Goal: Information Seeking & Learning: Learn about a topic

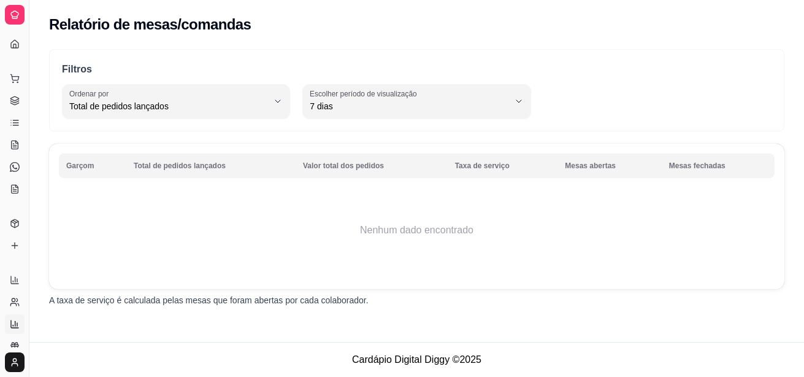
select select "TOTAL_OF_ORDERS"
select select "7"
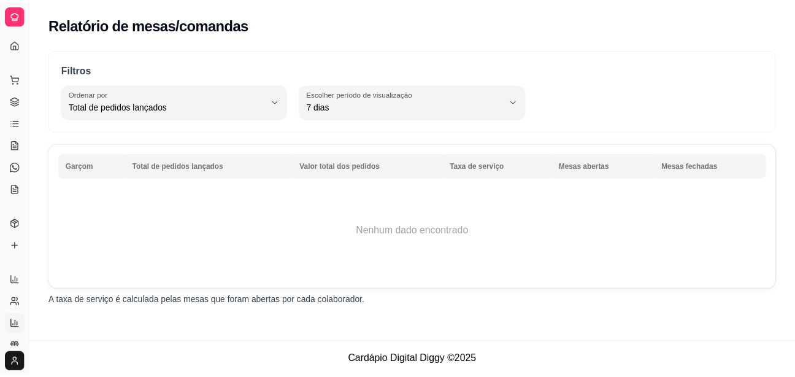
scroll to position [125, 0]
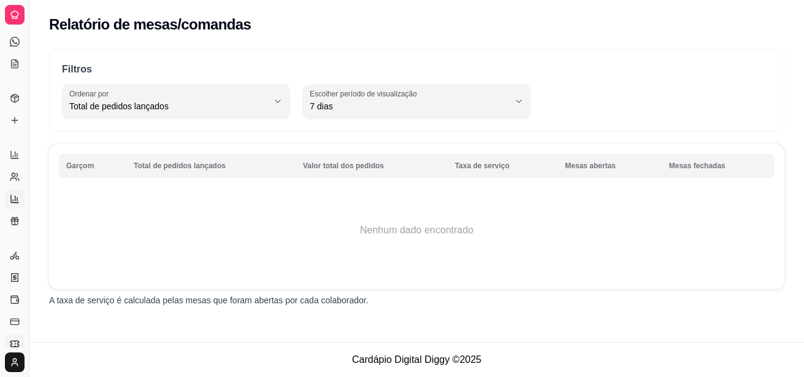
click at [12, 340] on icon at bounding box center [14, 343] width 8 height 6
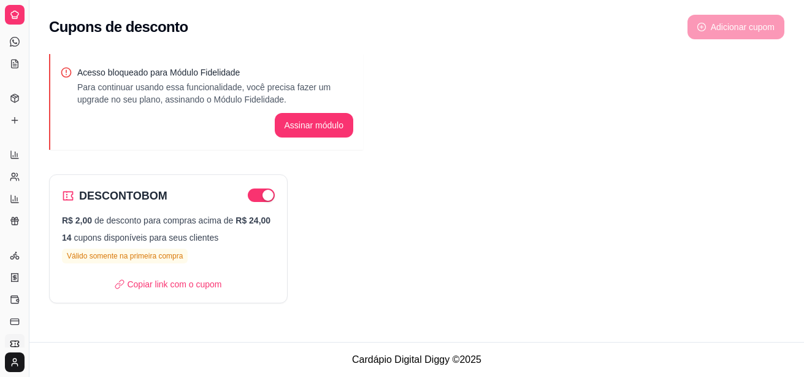
click at [12, 19] on icon at bounding box center [15, 15] width 10 height 10
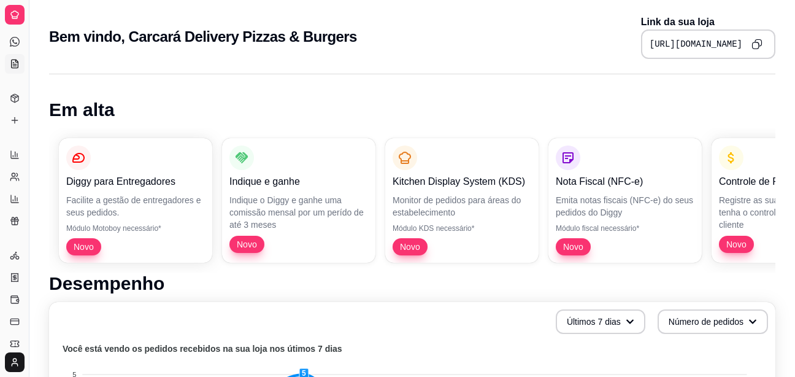
click at [14, 67] on icon at bounding box center [15, 64] width 10 height 10
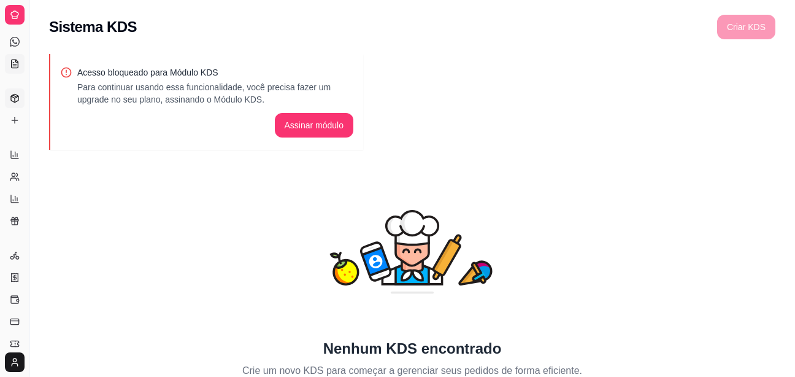
click at [17, 105] on link "Produtos" at bounding box center [15, 98] width 20 height 20
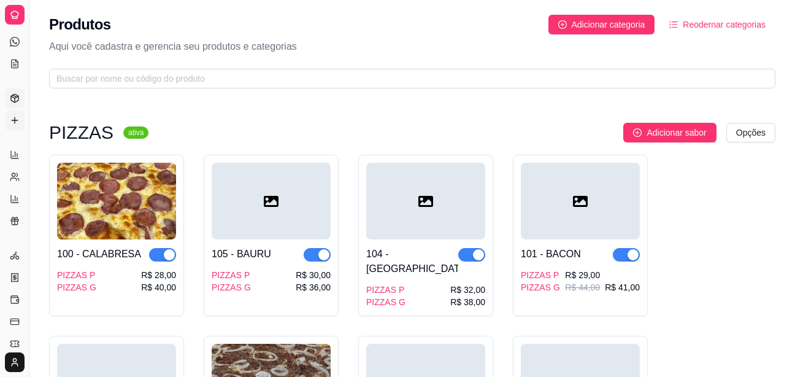
click at [15, 121] on icon at bounding box center [15, 120] width 0 height 6
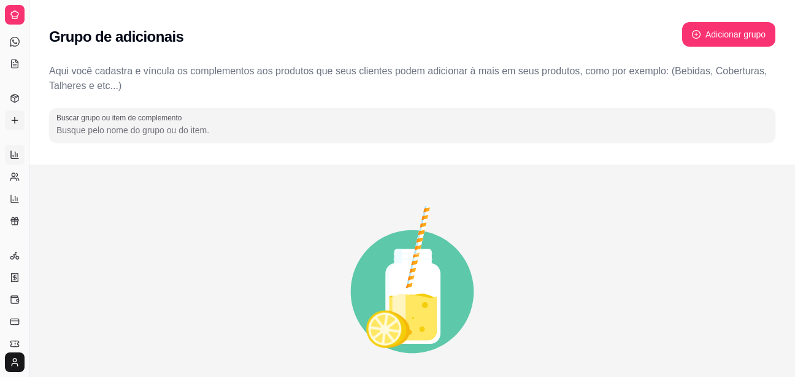
click at [12, 150] on icon at bounding box center [15, 155] width 10 height 10
select select "ALL"
select select "0"
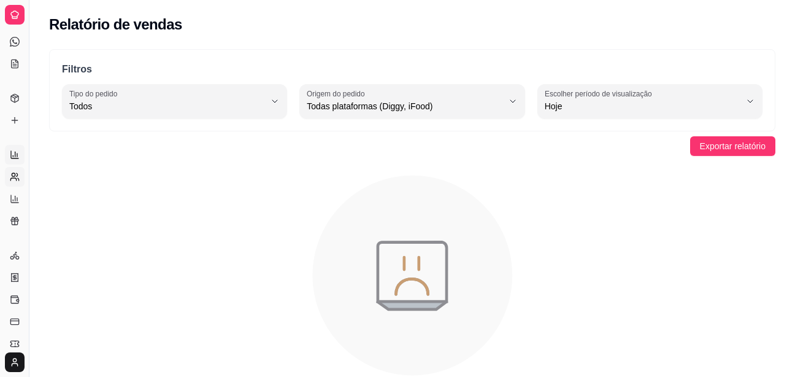
click at [15, 179] on icon at bounding box center [15, 177] width 10 height 10
select select "30"
select select "HIGHEST_TOTAL_SPENT_WITH_ORDERS"
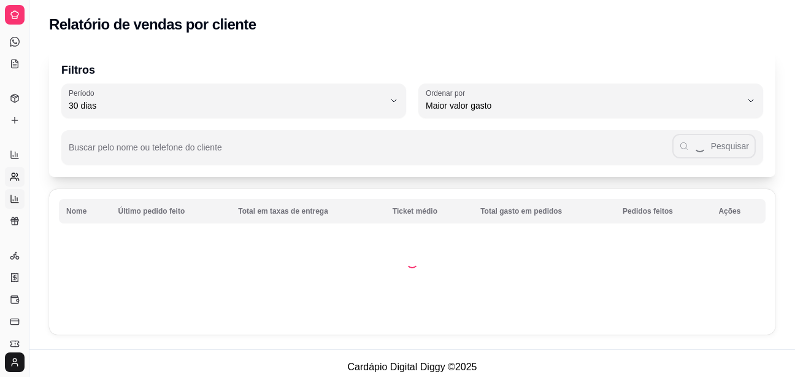
click at [11, 199] on icon at bounding box center [14, 198] width 7 height 7
select select "TOTAL_OF_ORDERS"
select select "7"
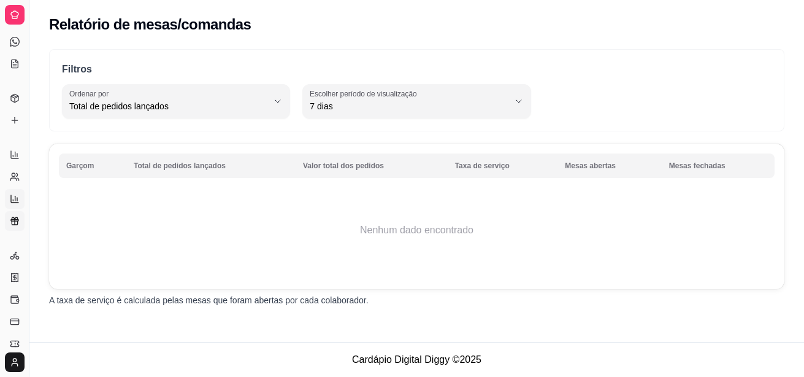
click at [11, 222] on icon at bounding box center [15, 221] width 10 height 10
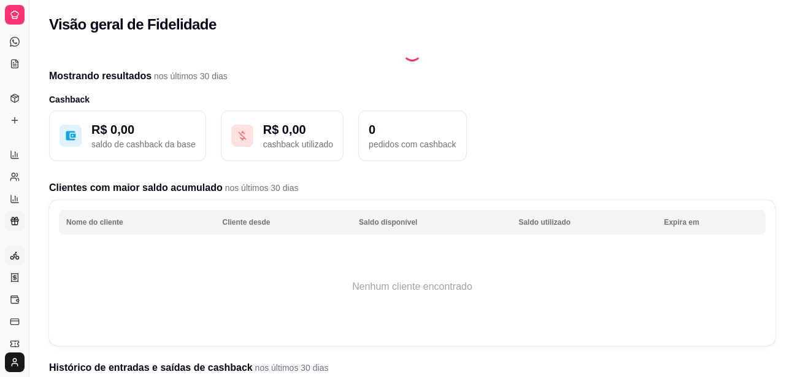
click at [13, 258] on circle at bounding box center [11, 257] width 3 height 3
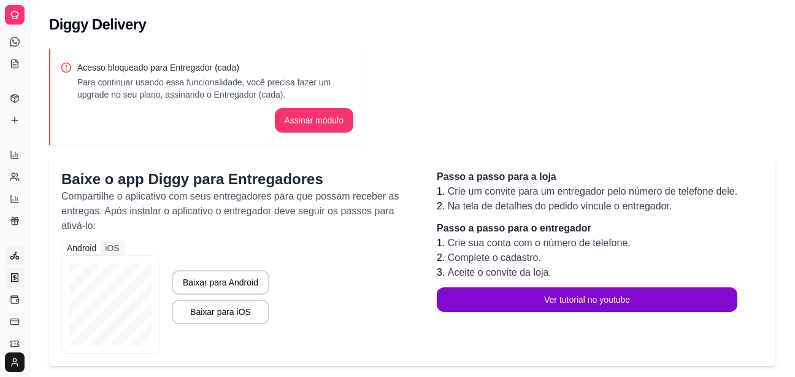
click at [13, 275] on icon at bounding box center [15, 277] width 10 height 10
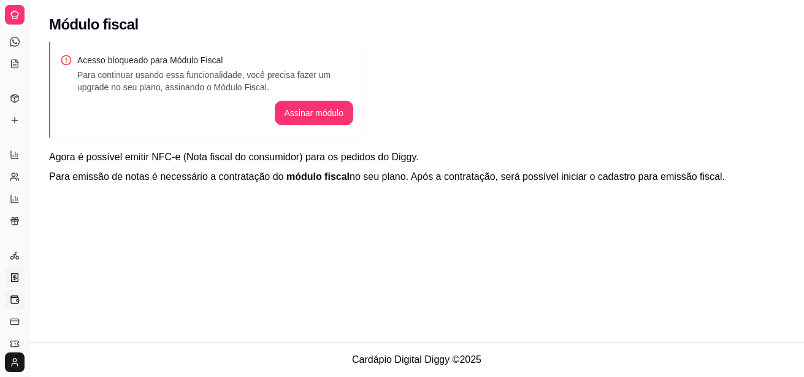
click at [12, 298] on icon at bounding box center [15, 299] width 10 height 10
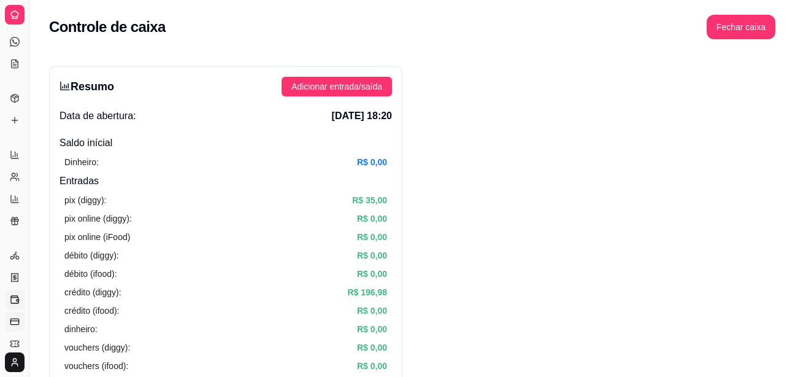
click at [11, 321] on rect at bounding box center [14, 321] width 8 height 6
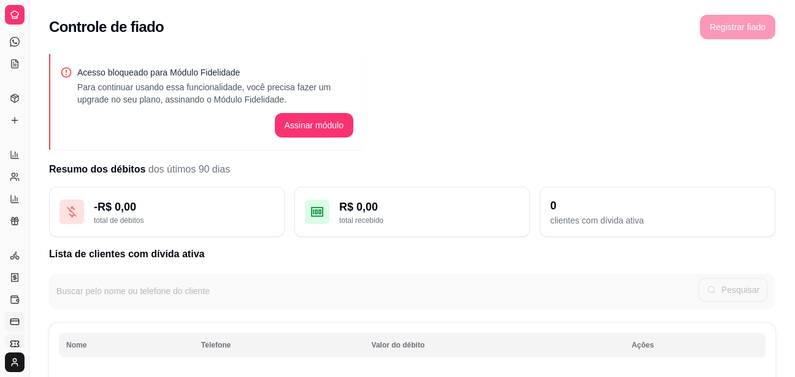
click at [16, 340] on icon at bounding box center [14, 343] width 8 height 6
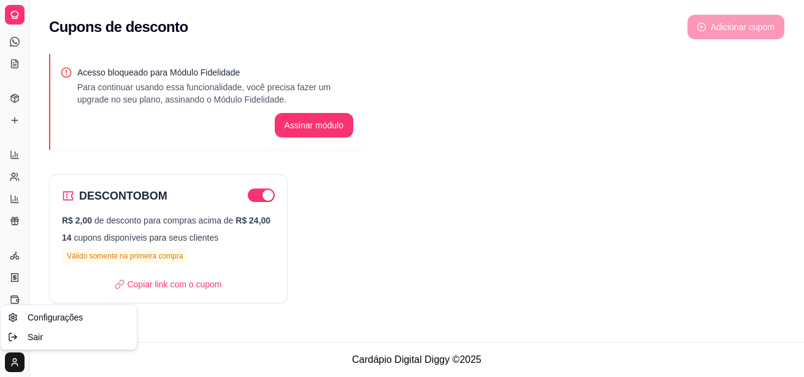
click at [16, 355] on html "Diggy Sistema de Gestão C Carcará Deliv ... Loja aberta Plano Customizado até 2…" at bounding box center [402, 188] width 804 height 377
click at [245, 347] on html "Diggy Sistema de Gestão C Carcará Deliv ... Loja aberta Plano Customizado até 2…" at bounding box center [402, 188] width 804 height 377
click at [510, 234] on div "DESCONTOBOM R$ 2,00 de desconto para compras acima de R$ 24,00 14 cupons dispon…" at bounding box center [416, 238] width 735 height 129
click at [489, 166] on div "Acesso bloqueado para Módulo Fidelidade Para continuar usando essa funcionalida…" at bounding box center [416, 182] width 775 height 271
click at [17, 254] on icon at bounding box center [15, 255] width 10 height 10
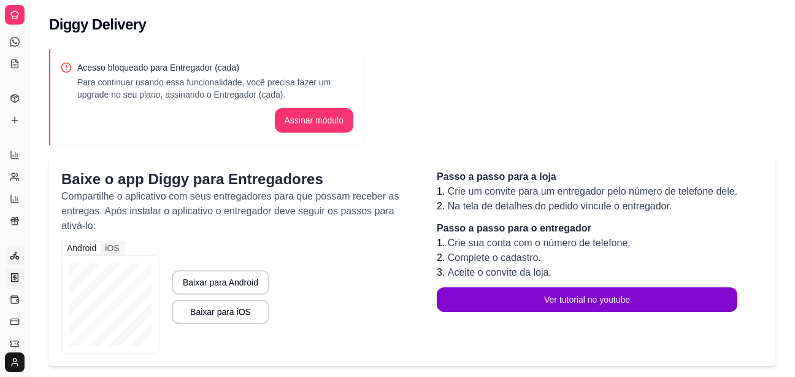
click at [15, 273] on icon at bounding box center [15, 277] width 10 height 10
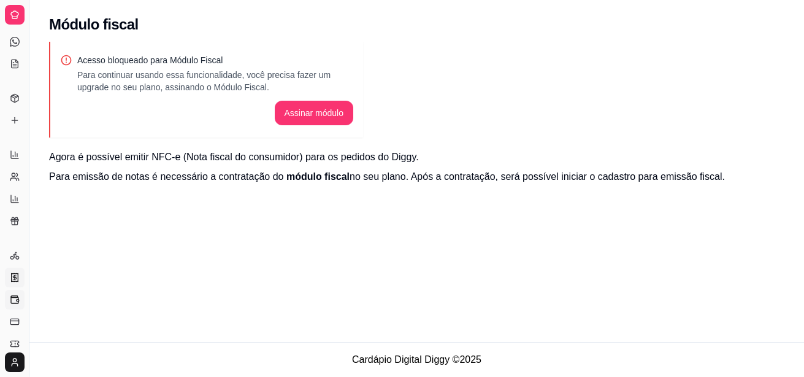
click at [14, 301] on icon at bounding box center [15, 299] width 10 height 10
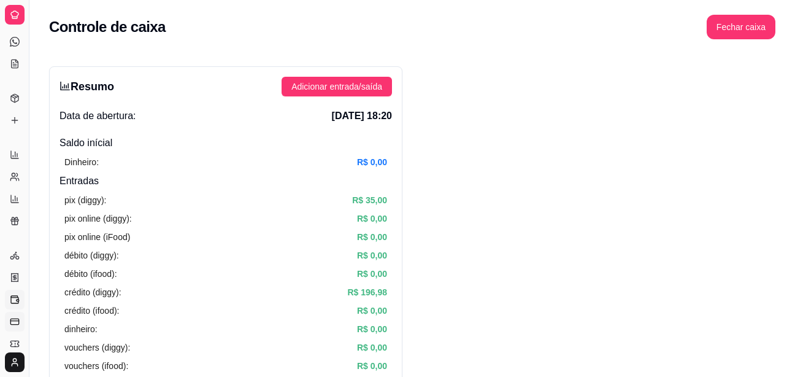
click at [13, 319] on rect at bounding box center [14, 321] width 8 height 6
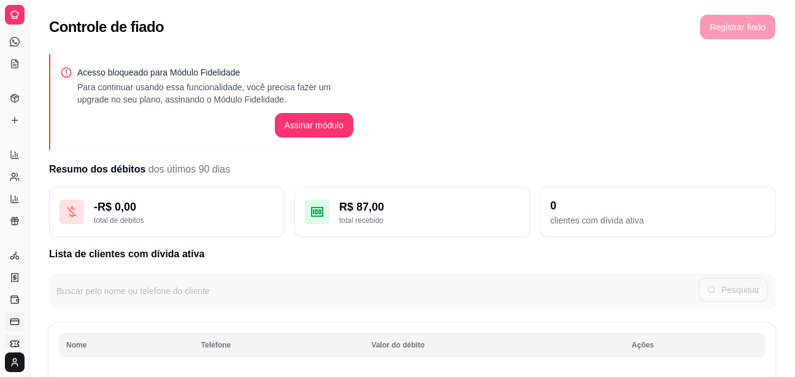
click at [15, 341] on icon at bounding box center [15, 340] width 0 height 1
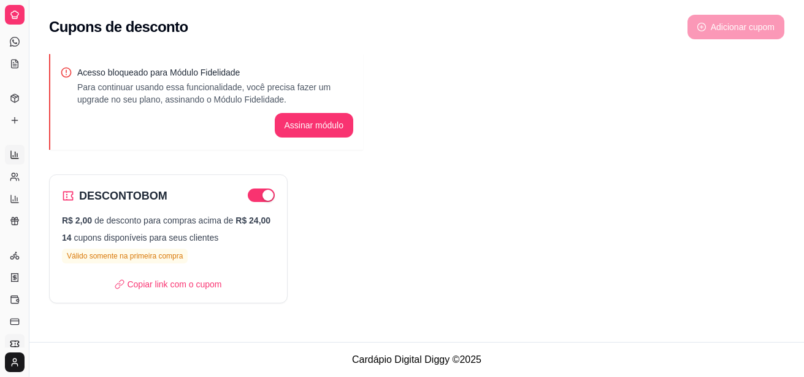
click at [8, 153] on link "Relatórios de vendas" at bounding box center [15, 155] width 20 height 20
select select "ALL"
select select "0"
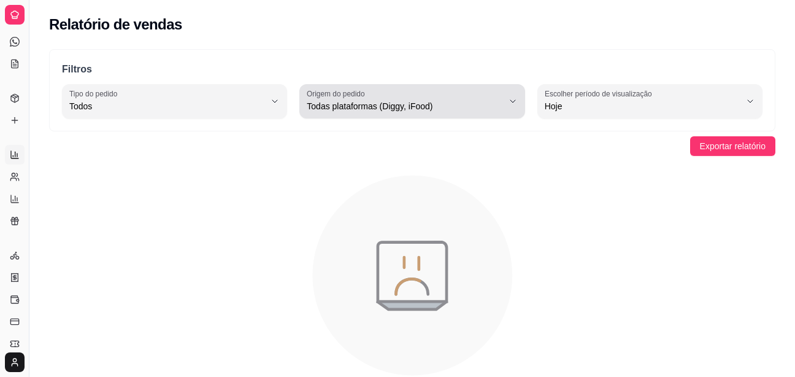
click at [331, 101] on span "Todas plataformas (Diggy, iFood)" at bounding box center [405, 106] width 196 height 12
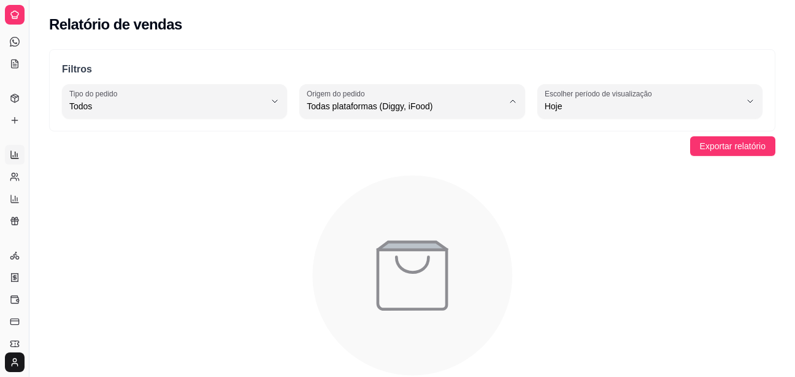
click at [355, 155] on span "Diggy" at bounding box center [406, 156] width 186 height 12
type input "DIGGY"
select select "DIGGY"
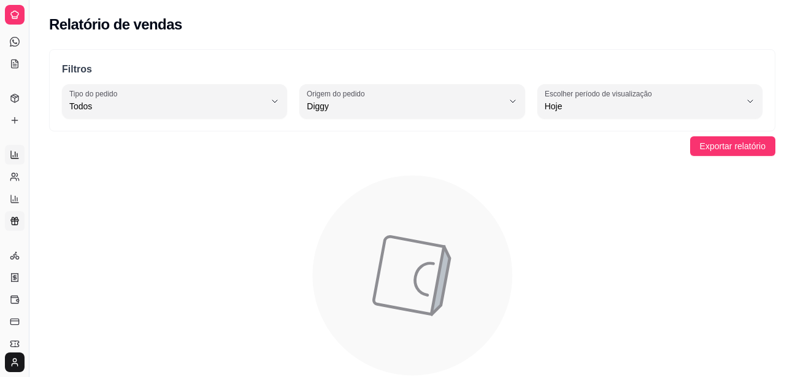
click at [17, 219] on icon at bounding box center [15, 218] width 6 height 2
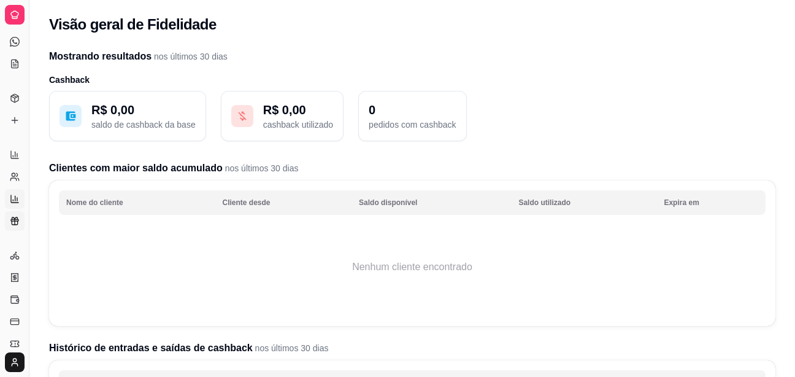
click at [19, 196] on icon at bounding box center [15, 199] width 10 height 10
select select "TOTAL_OF_ORDERS"
select select "7"
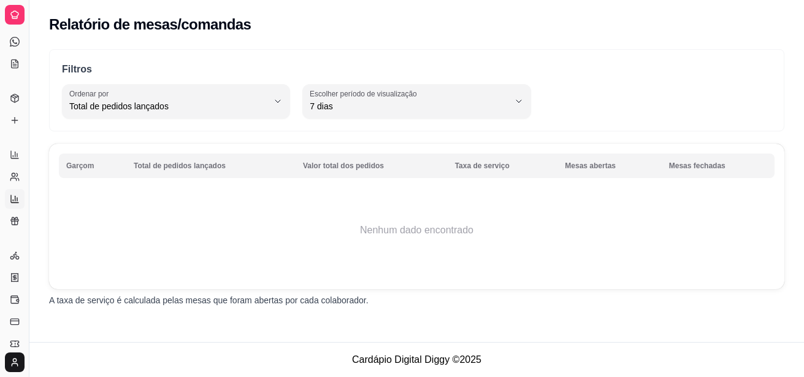
drag, startPoint x: 34, startPoint y: 0, endPoint x: 214, endPoint y: 56, distance: 188.2
click at [214, 56] on div "Filtros TOTAL_OF_ORDERS Ordenar por Total de pedidos lançados Valor total dos p…" at bounding box center [416, 90] width 735 height 82
click at [18, 13] on icon at bounding box center [14, 14] width 7 height 7
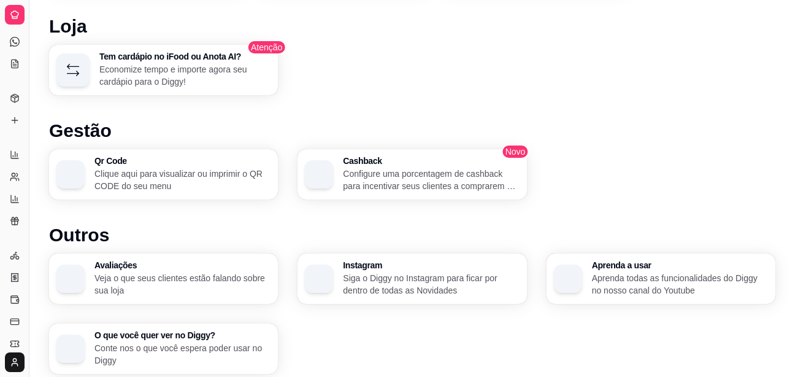
scroll to position [716, 0]
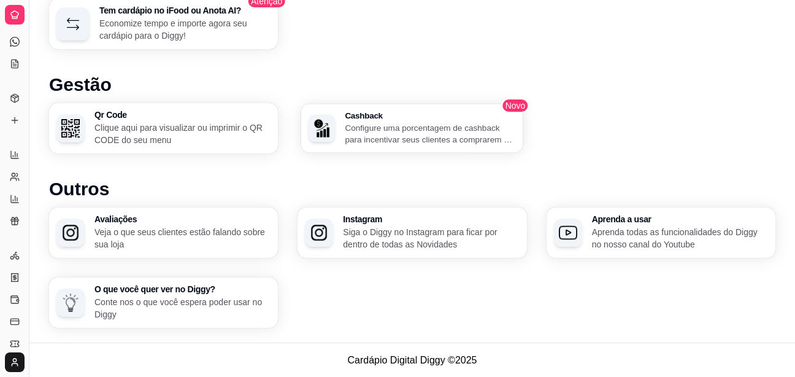
click at [444, 121] on p "Configure uma porcentagem de cashback para incentivar seus clientes a comprarem…" at bounding box center [430, 133] width 171 height 24
click at [132, 131] on p "Clique aqui para visualizar ou imprimir o QR CODE do seu menu" at bounding box center [181, 133] width 171 height 24
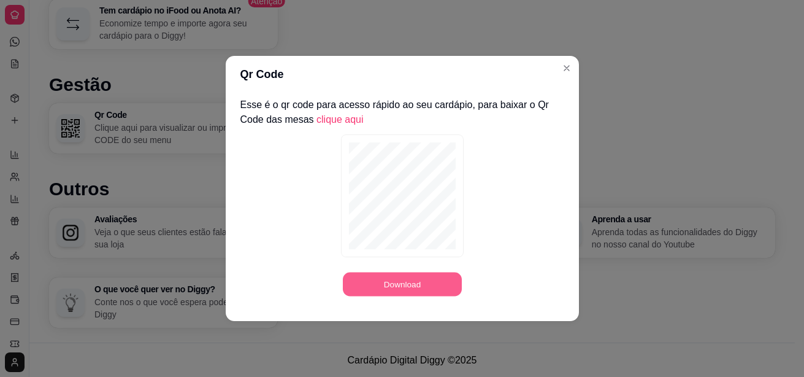
click at [418, 288] on button "Download" at bounding box center [402, 284] width 119 height 24
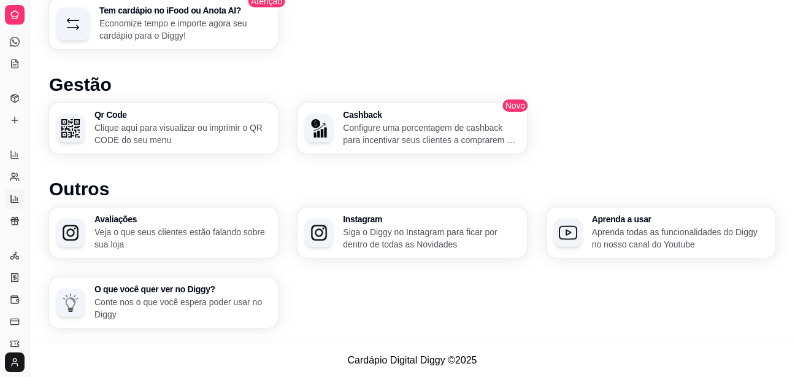
click at [13, 198] on icon at bounding box center [15, 199] width 10 height 10
select select "TOTAL_OF_ORDERS"
select select "7"
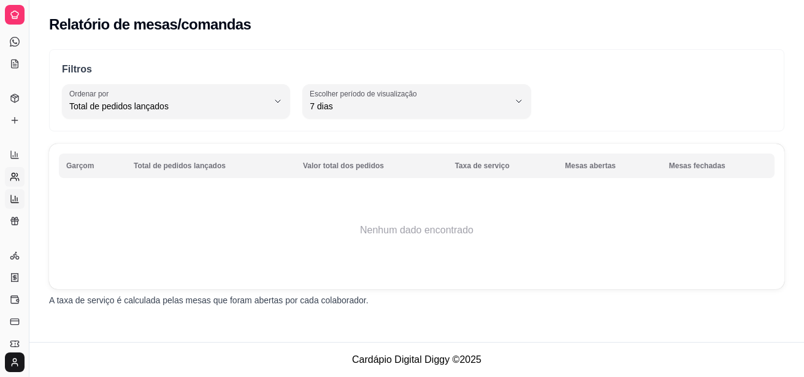
click at [14, 183] on link "Relatório de clientes" at bounding box center [15, 177] width 20 height 20
select select "30"
select select "HIGHEST_TOTAL_SPENT_WITH_ORDERS"
